Goal: Transaction & Acquisition: Download file/media

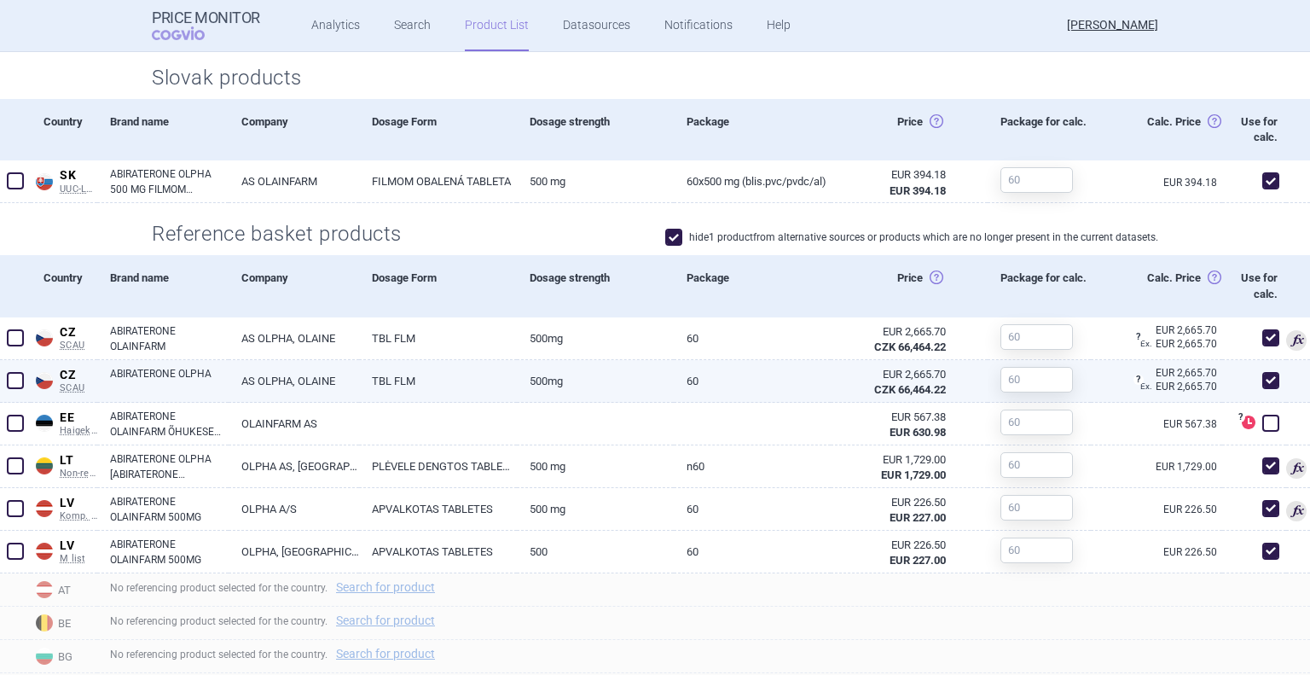
scroll to position [597, 0]
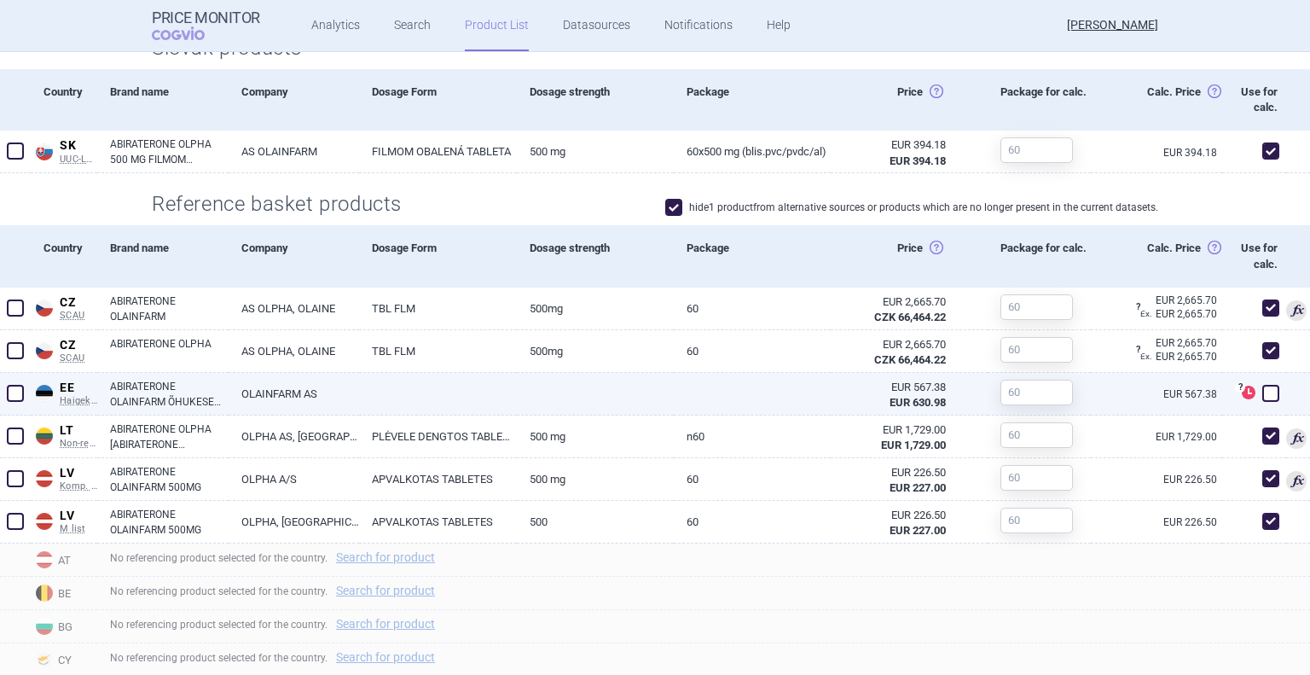
click at [1262, 394] on span at bounding box center [1270, 393] width 17 height 17
checkbox input "true"
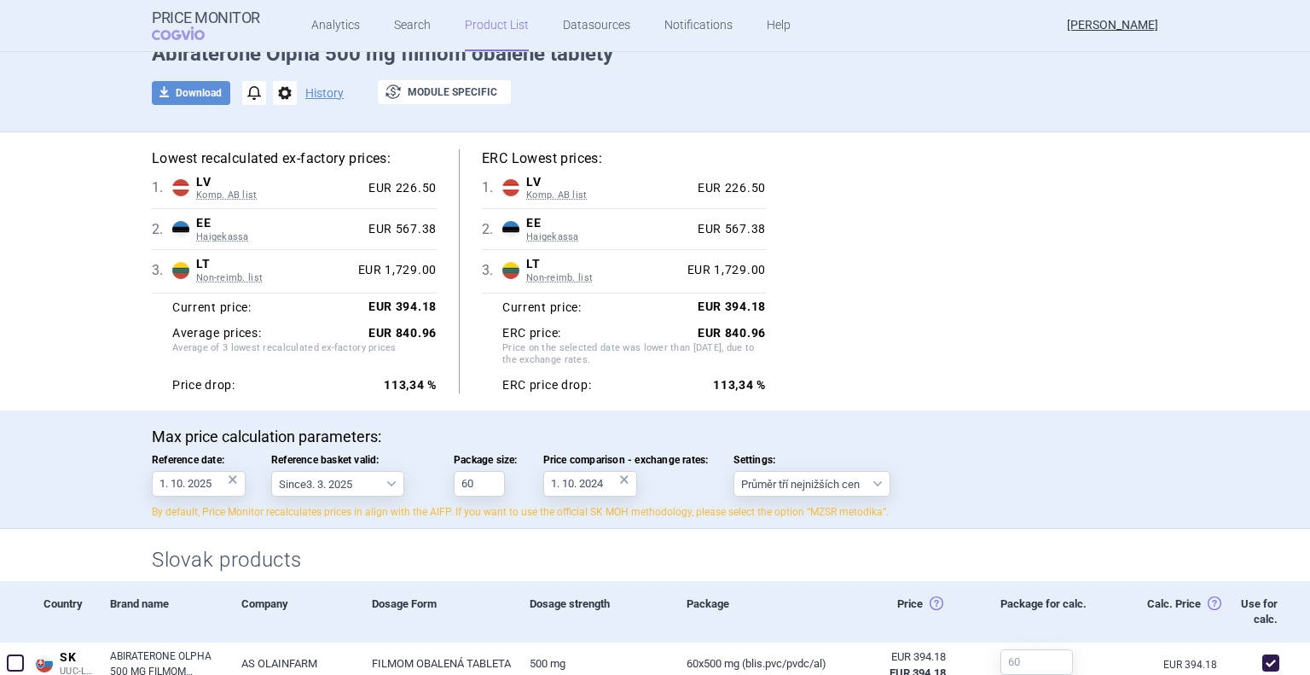
scroll to position [0, 0]
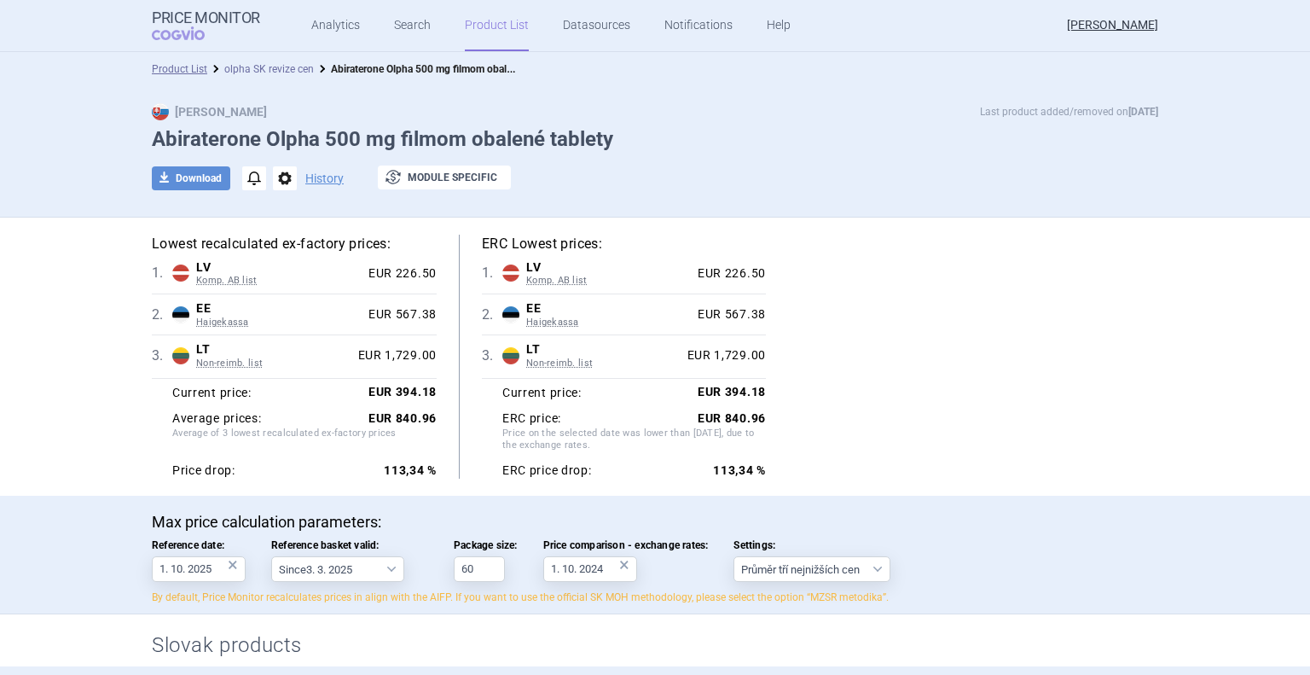
click at [280, 71] on link "olpha SK revize cen" at bounding box center [269, 69] width 90 height 12
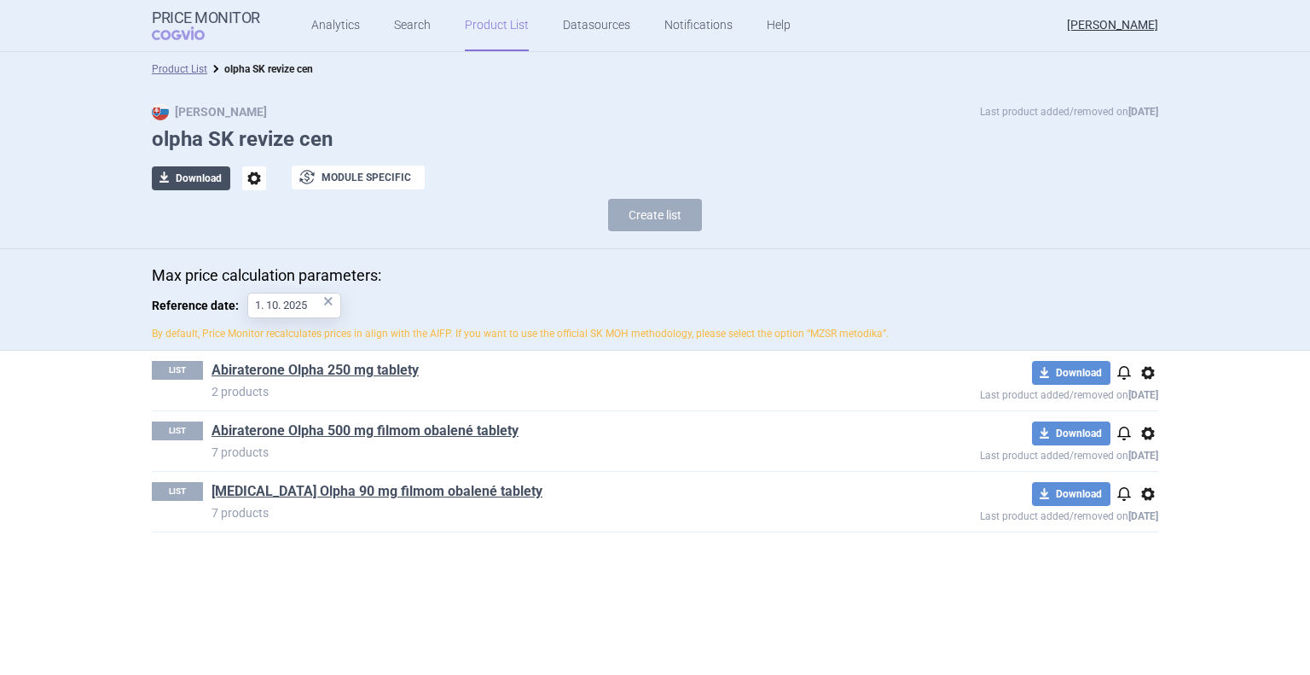
click at [193, 177] on button "download Download" at bounding box center [191, 178] width 78 height 24
select select "EUR"
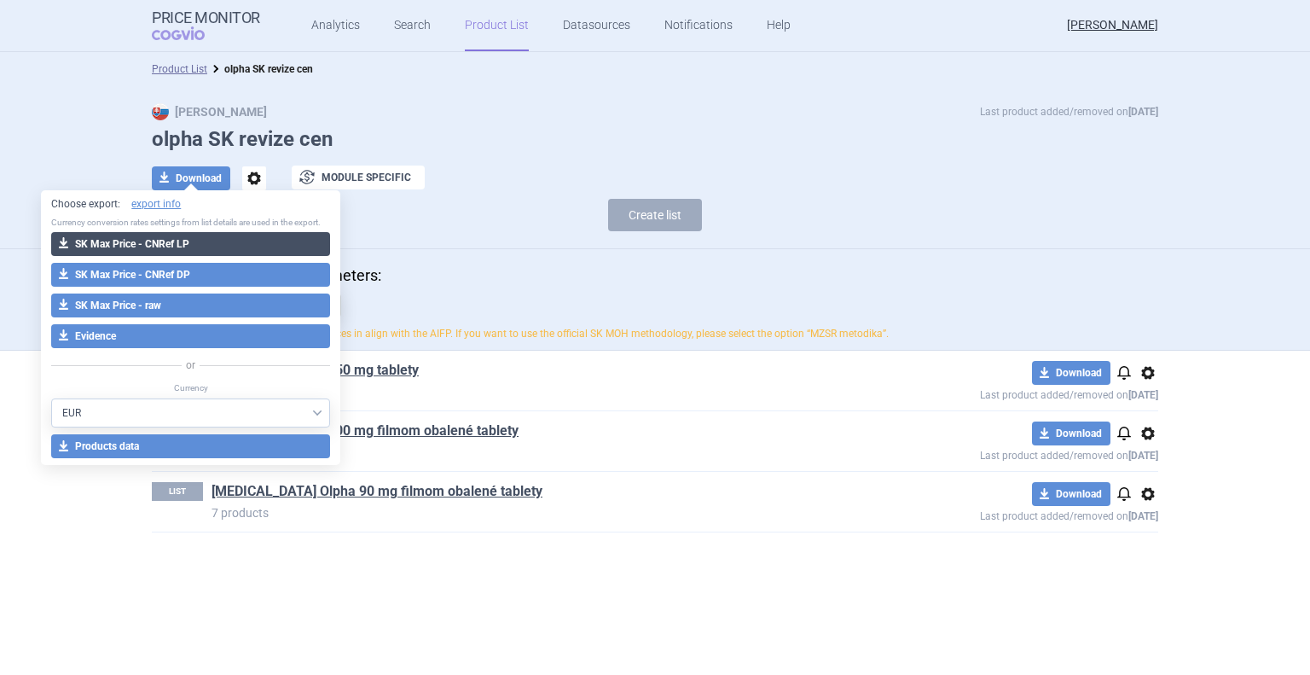
click at [161, 242] on button "download SK Max Price - CNRef LP" at bounding box center [190, 244] width 279 height 24
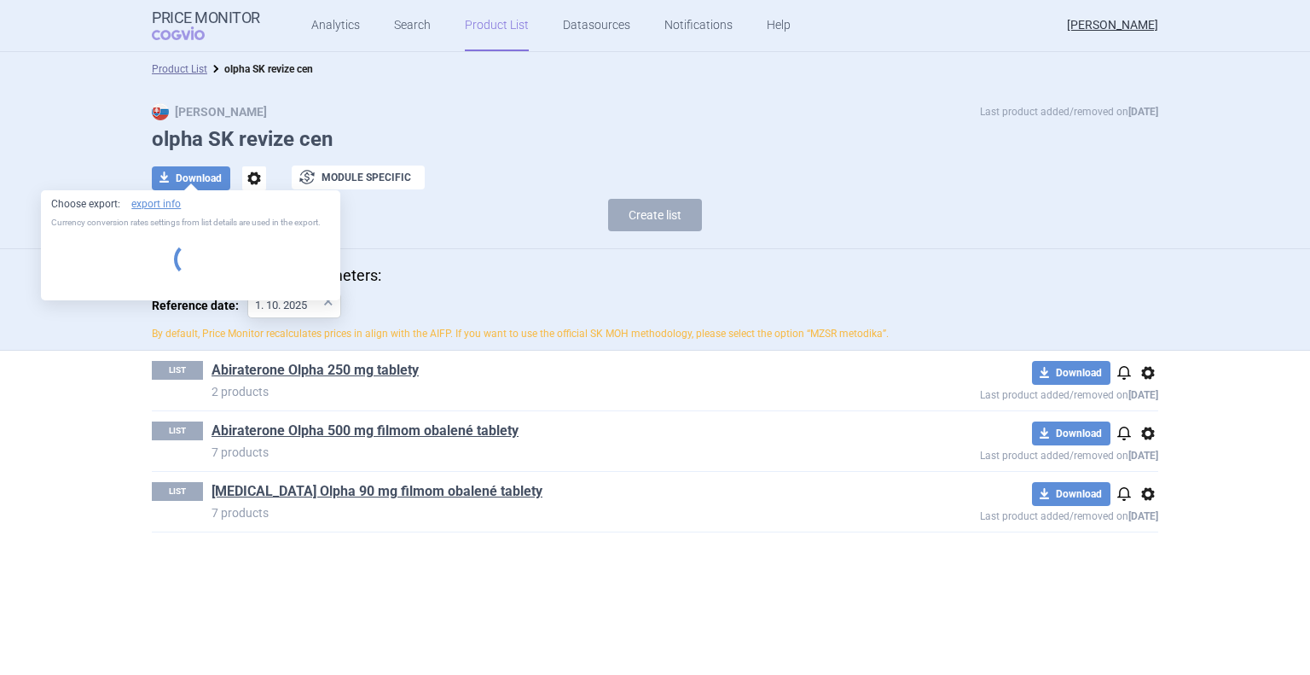
select select "EUR"
